Goal: Information Seeking & Learning: Learn about a topic

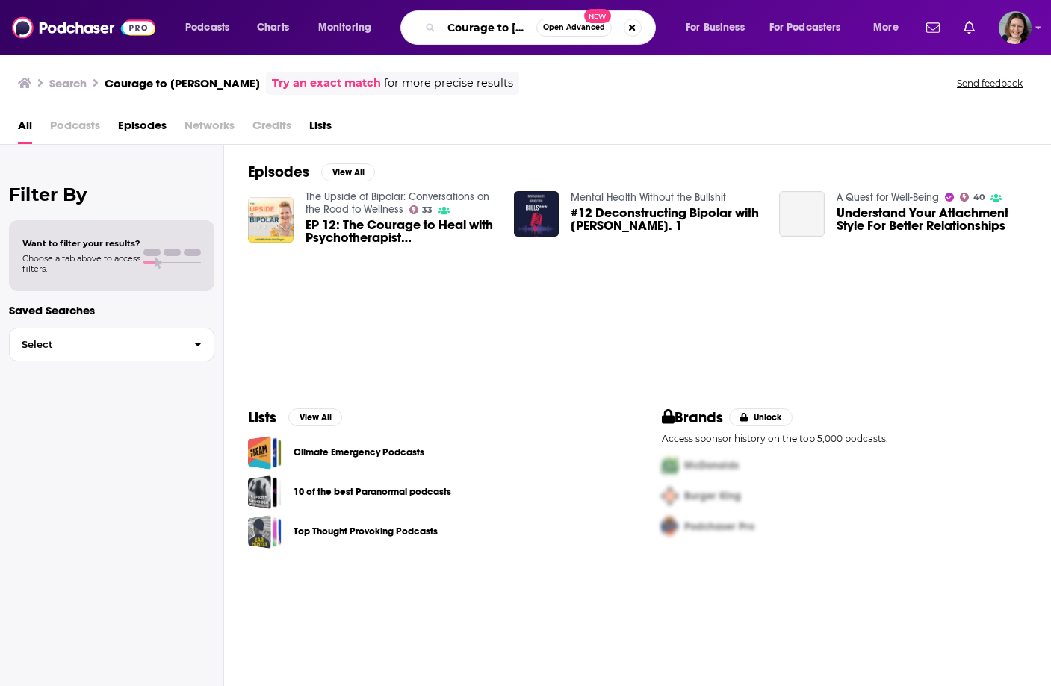
click at [467, 28] on input "Courage to [PERSON_NAME]" at bounding box center [488, 28] width 95 height 24
paste input "Marketing for What Matters"
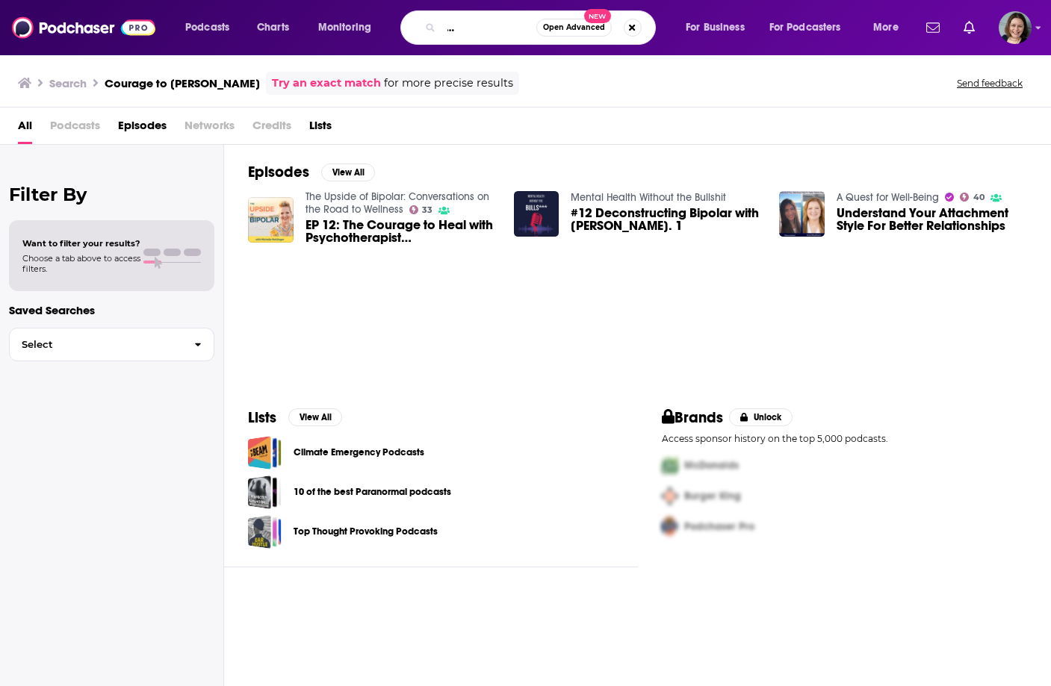
type input "Marketing for What Matters"
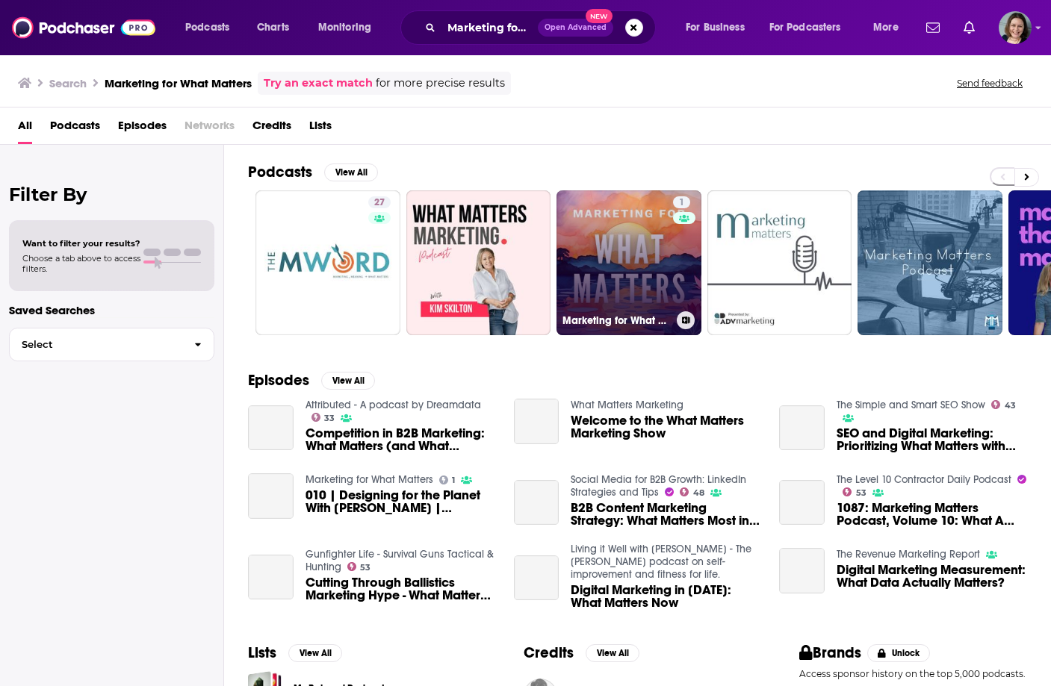
click at [602, 286] on link "1 Marketing for What Matters" at bounding box center [628, 262] width 145 height 145
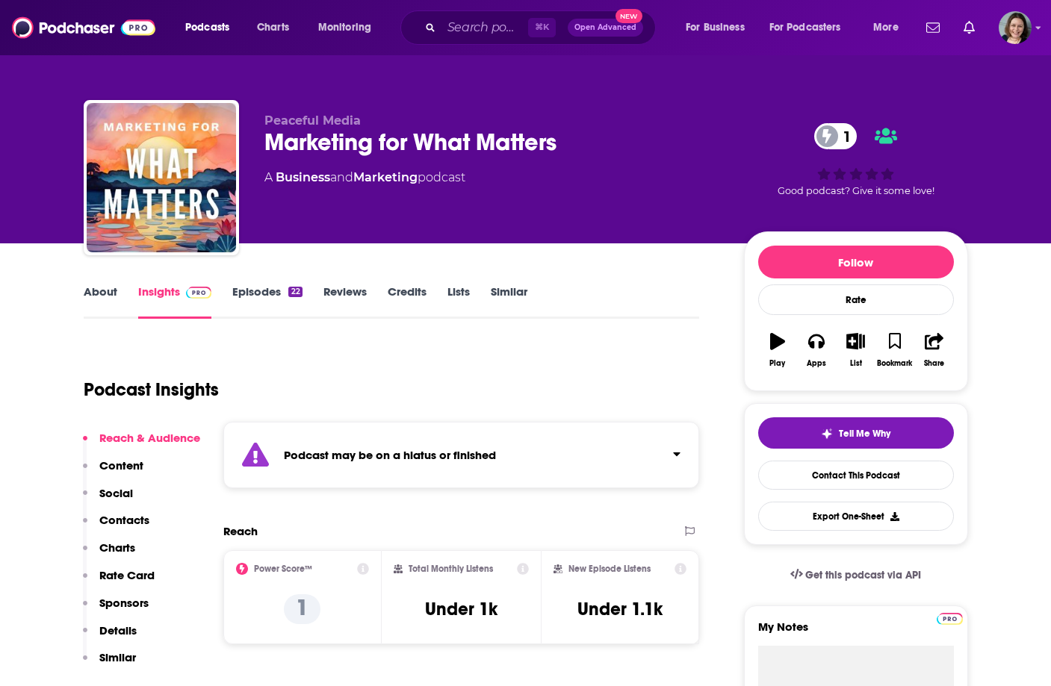
scroll to position [38, 0]
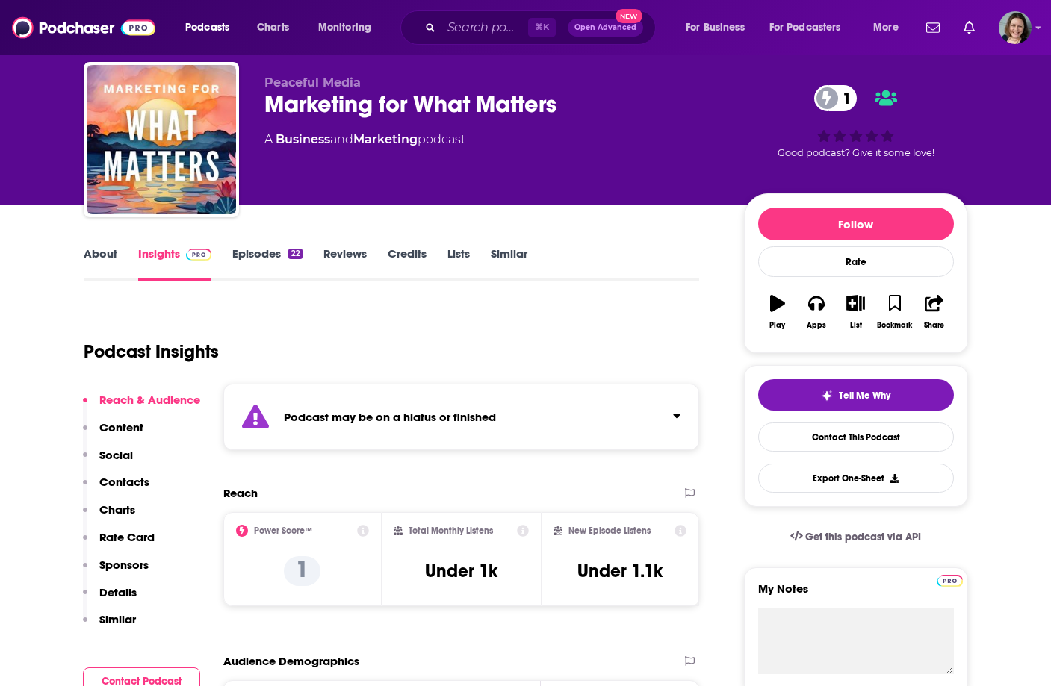
click at [454, 432] on div "Podcast may be on a hiatus or finished" at bounding box center [461, 417] width 476 height 66
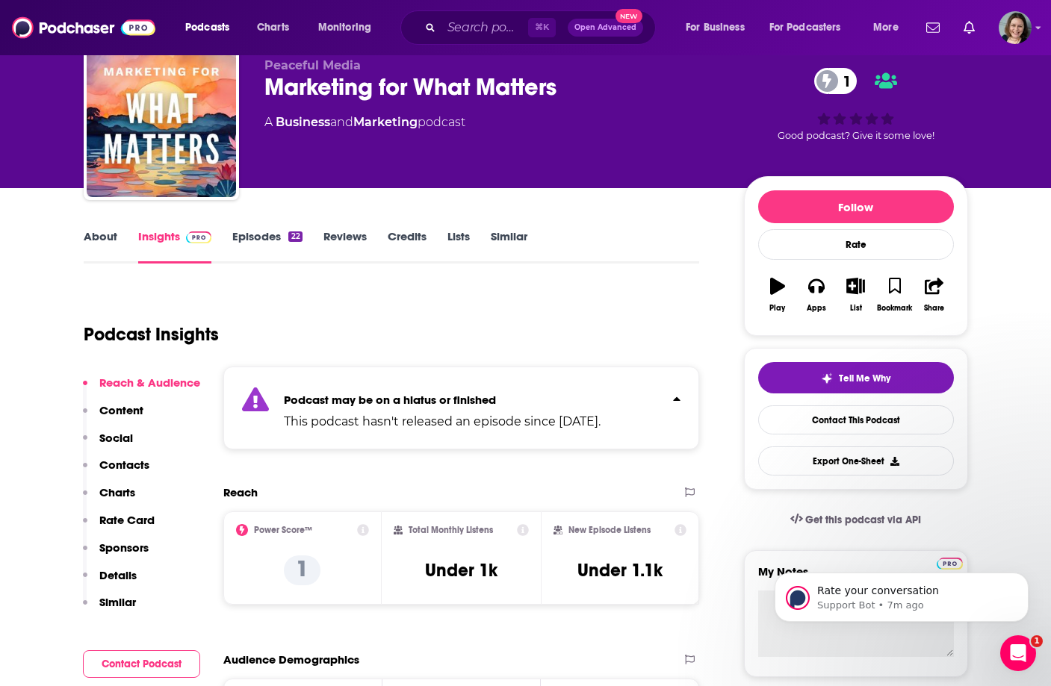
scroll to position [0, 0]
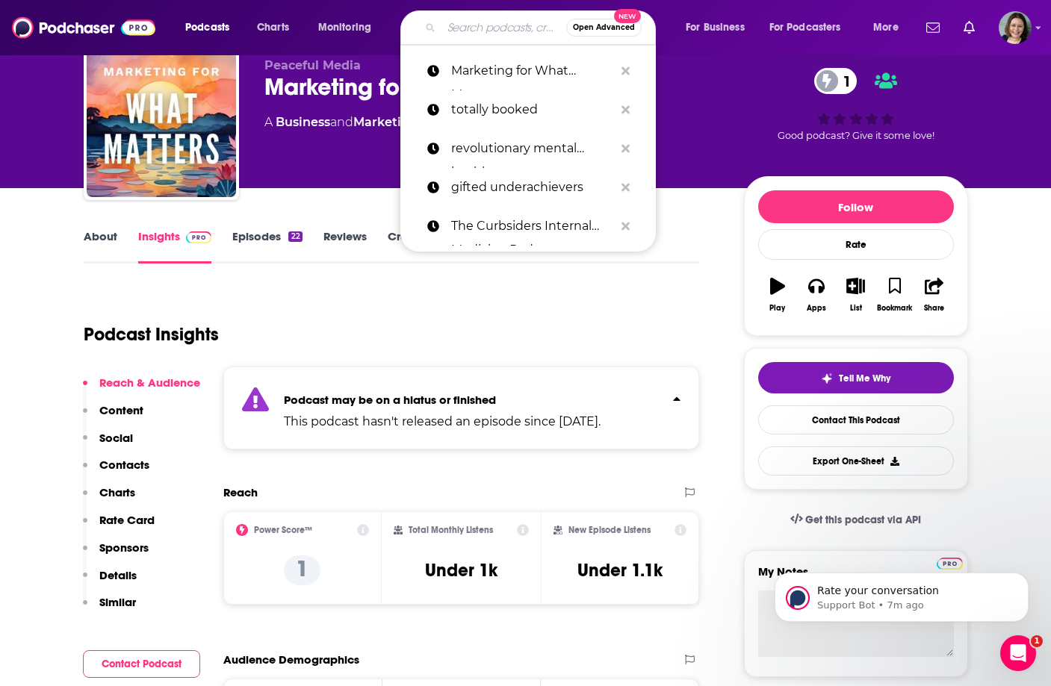
click at [487, 28] on input "Search podcasts, credits, & more..." at bounding box center [503, 28] width 125 height 24
paste input "Farm to Fork: The Innovators with [PERSON_NAME]"
type input "Farm to Fork: The Innovators with [PERSON_NAME]"
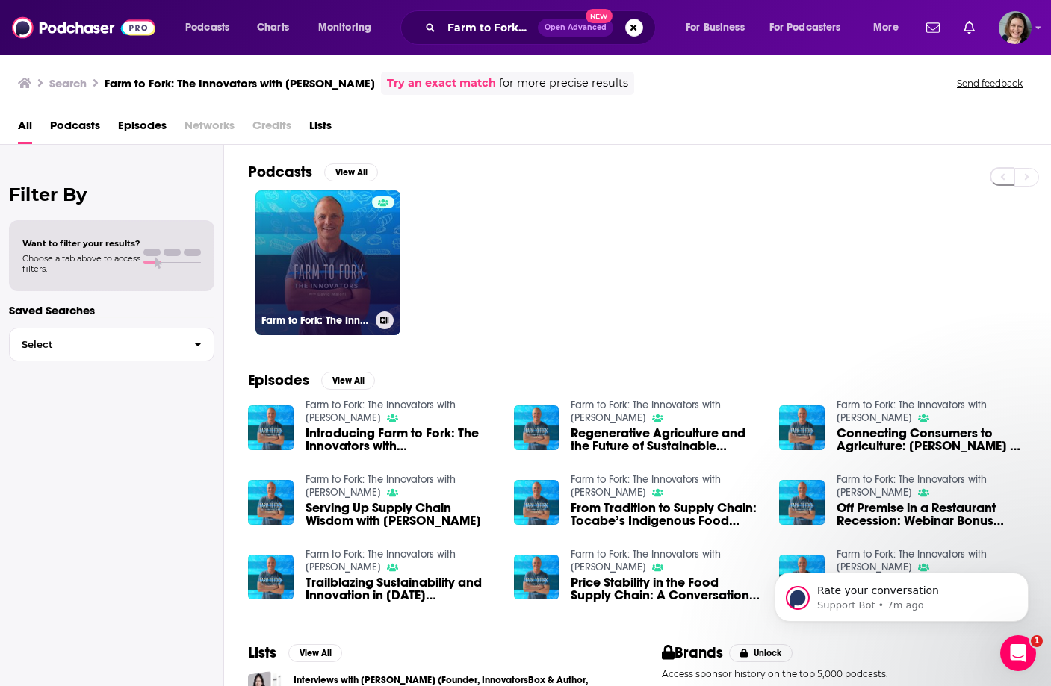
click at [334, 279] on link "Farm to Fork: The Innovators with [PERSON_NAME]" at bounding box center [327, 262] width 145 height 145
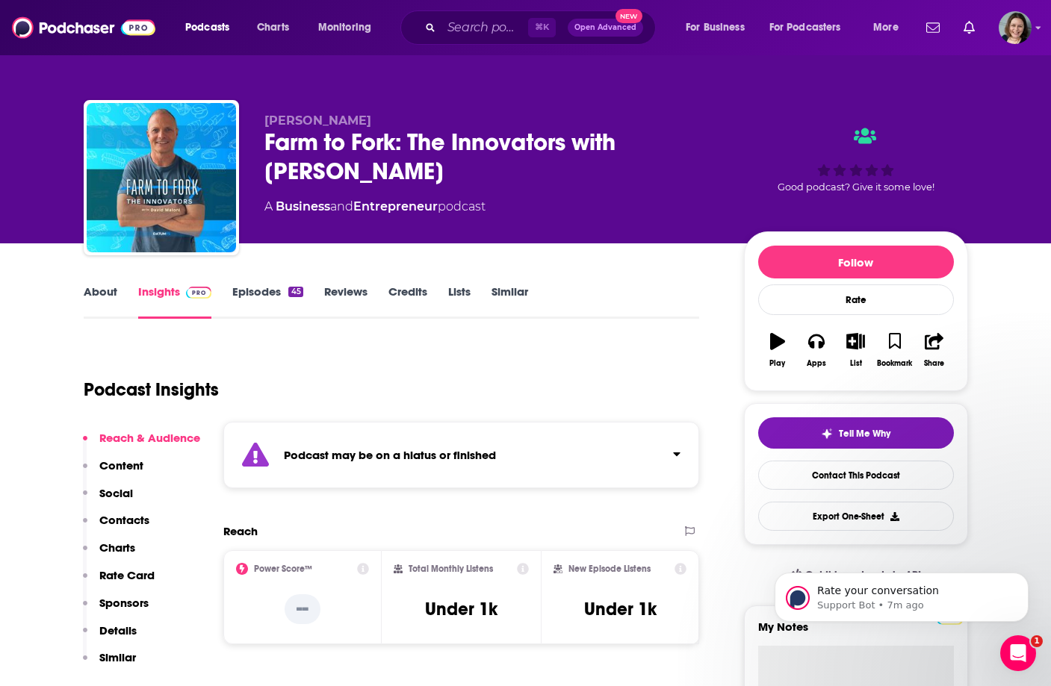
click at [375, 429] on div "Podcast may be on a hiatus or finished" at bounding box center [461, 455] width 476 height 66
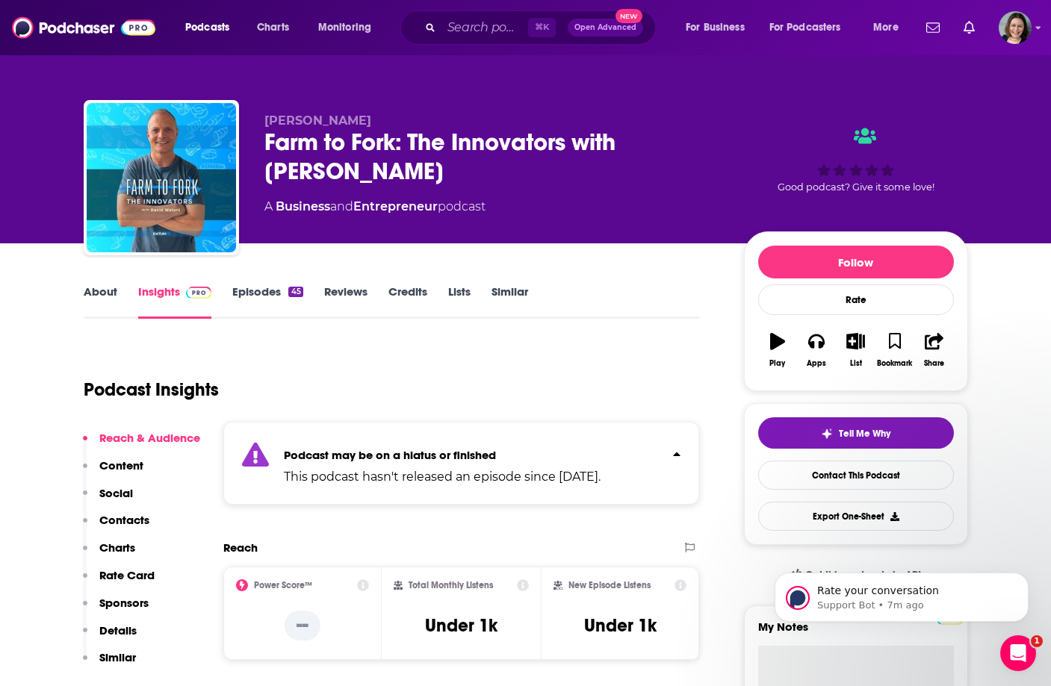
scroll to position [7, 0]
